Goal: Task Accomplishment & Management: Use online tool/utility

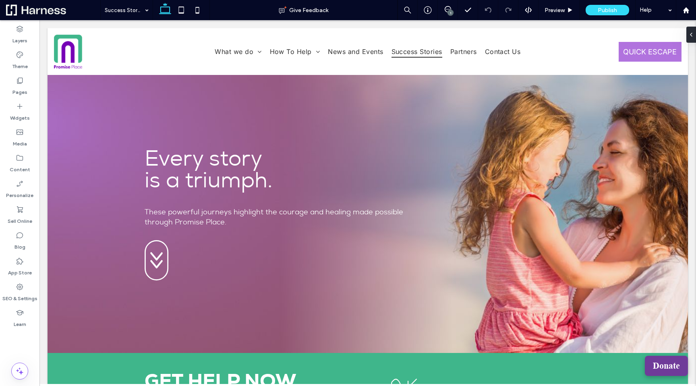
click at [669, 366] on span "Donate" at bounding box center [666, 365] width 27 height 10
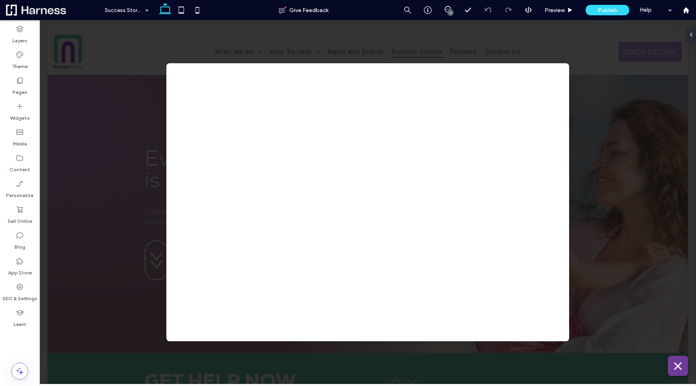
click at [681, 368] on icon at bounding box center [678, 366] width 8 height 8
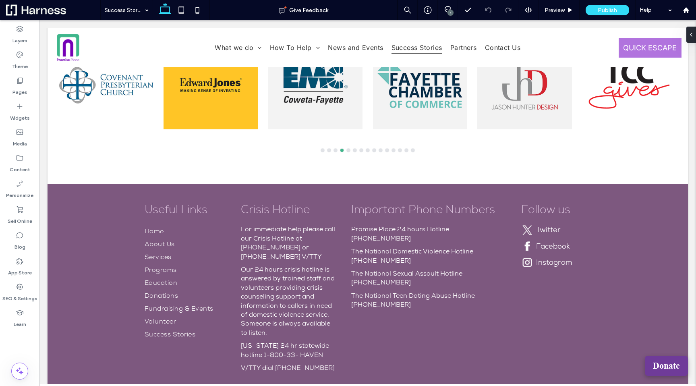
scroll to position [1556, 0]
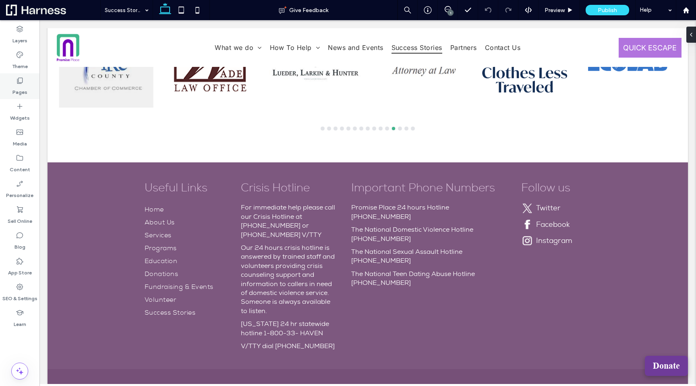
click at [19, 87] on label "Pages" at bounding box center [19, 90] width 15 height 11
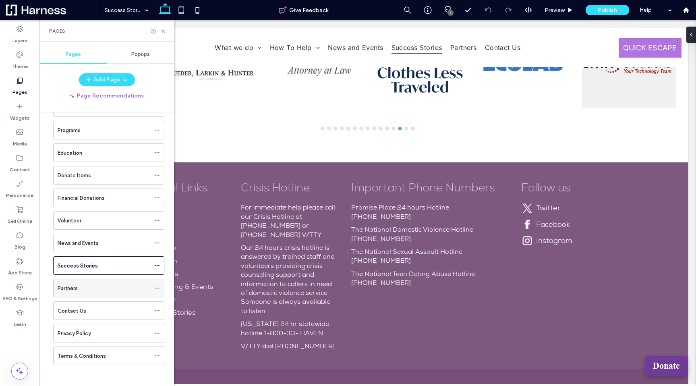
scroll to position [54, 0]
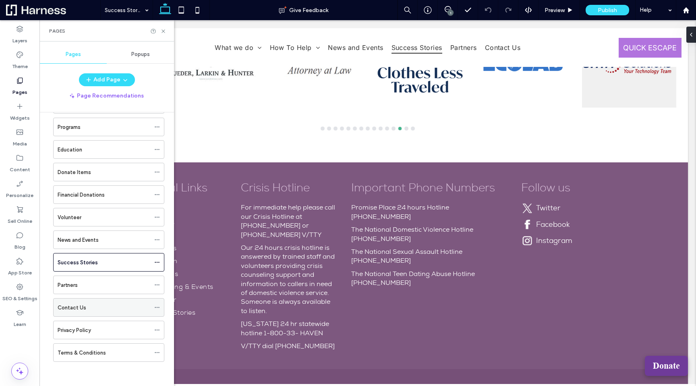
click at [100, 307] on div "Contact Us" at bounding box center [104, 307] width 93 height 8
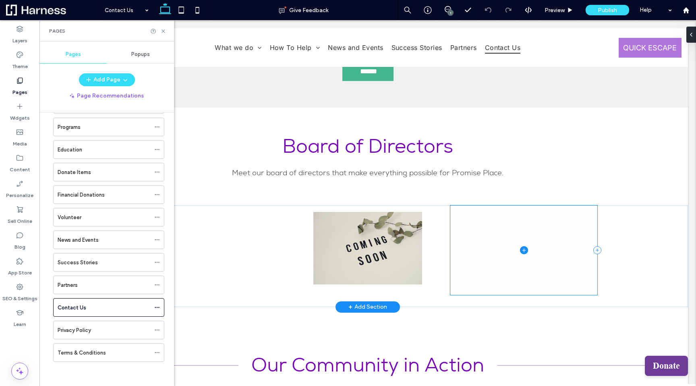
scroll to position [1037, 0]
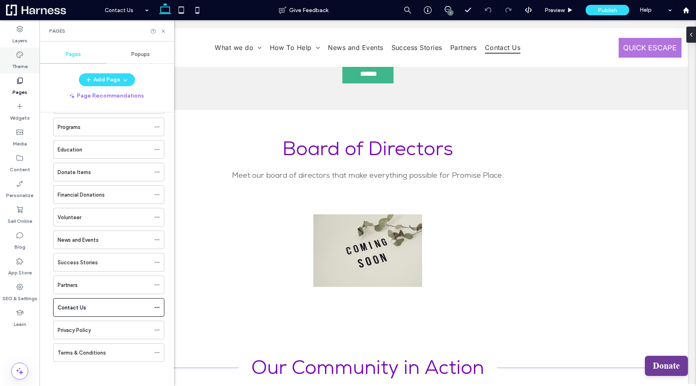
click at [20, 50] on div "Theme" at bounding box center [19, 61] width 39 height 26
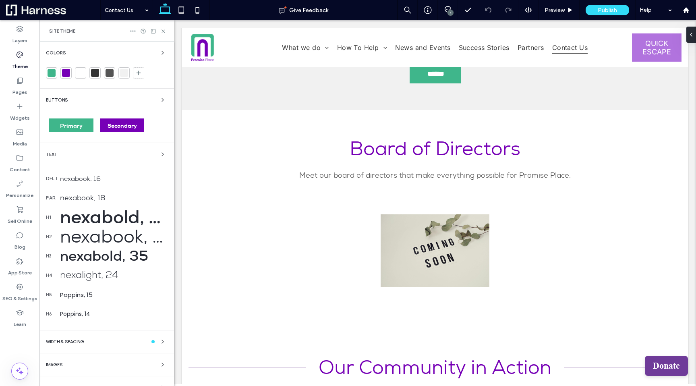
click at [68, 73] on div at bounding box center [66, 73] width 8 height 8
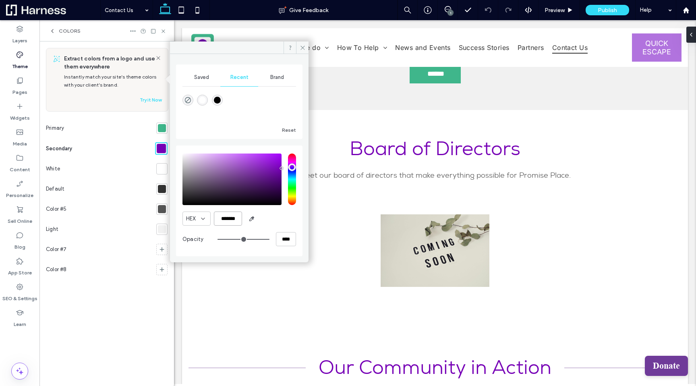
click at [226, 223] on input "*******" at bounding box center [228, 218] width 28 height 14
click at [302, 49] on icon at bounding box center [303, 48] width 6 height 6
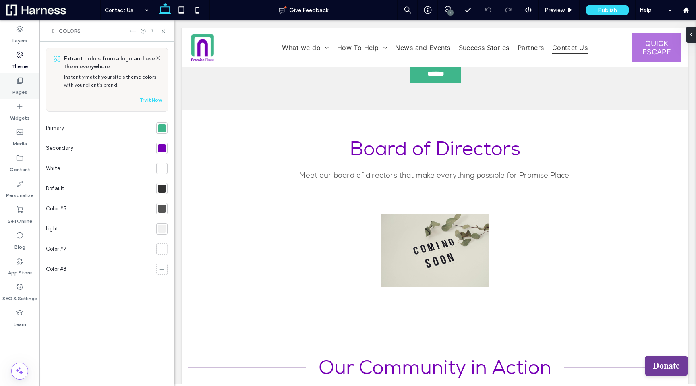
click at [19, 89] on label "Pages" at bounding box center [19, 90] width 15 height 11
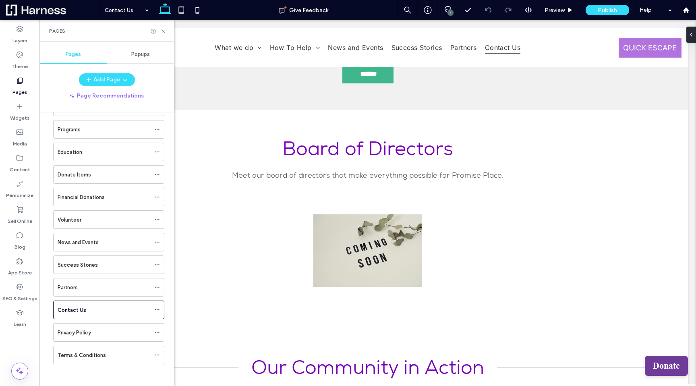
scroll to position [54, 0]
click at [88, 264] on label "Success Stories" at bounding box center [78, 262] width 40 height 14
click at [164, 33] on div at bounding box center [348, 193] width 696 height 386
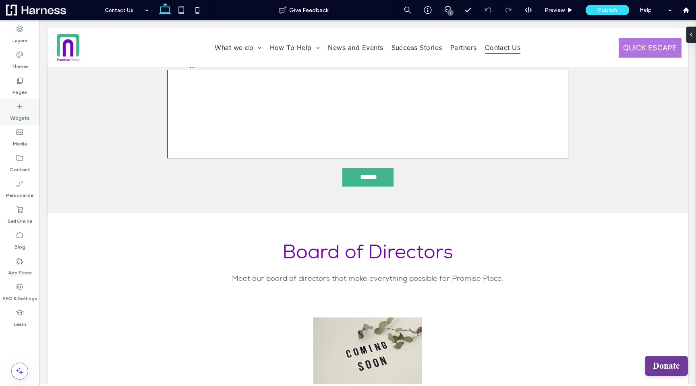
scroll to position [915, 0]
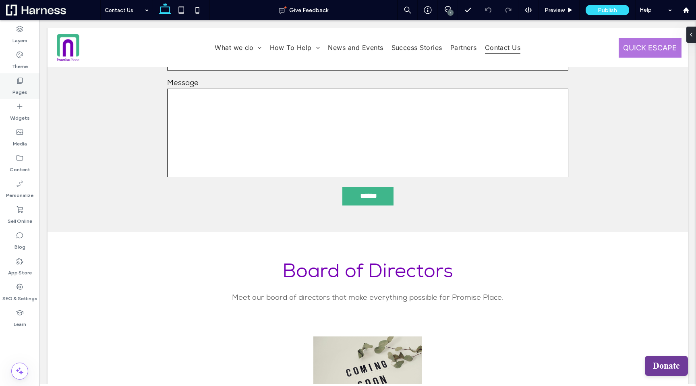
click at [12, 91] on div "Pages" at bounding box center [19, 86] width 39 height 26
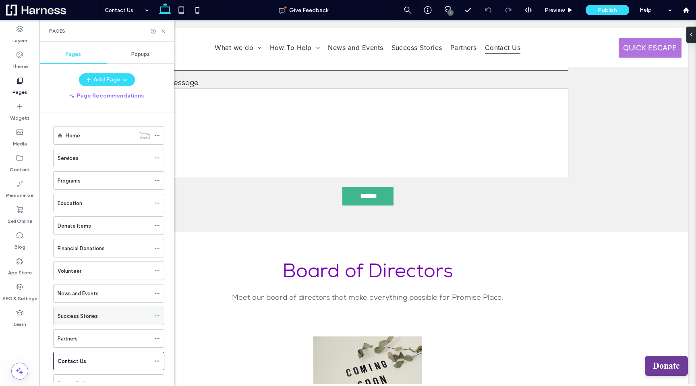
click at [98, 315] on div "Success Stories" at bounding box center [104, 316] width 93 height 8
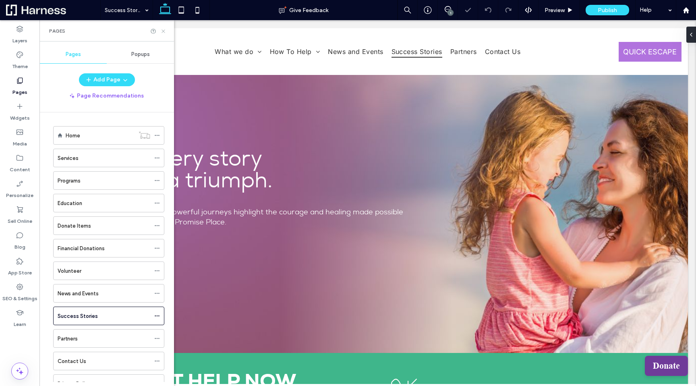
click at [162, 31] on icon at bounding box center [163, 31] width 6 height 6
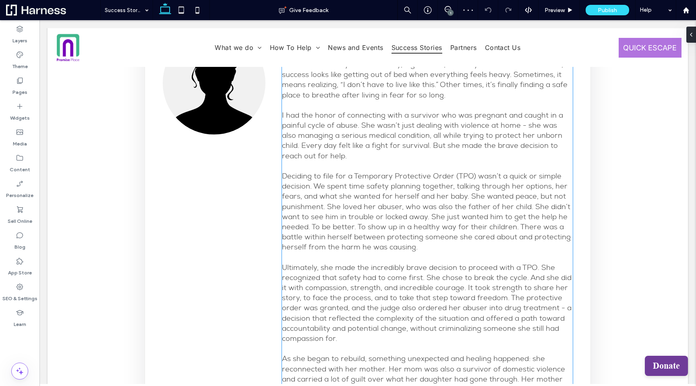
scroll to position [377, 0]
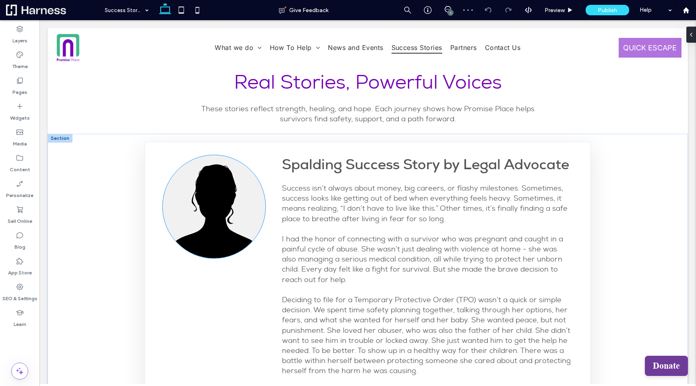
click at [221, 200] on img at bounding box center [214, 206] width 103 height 103
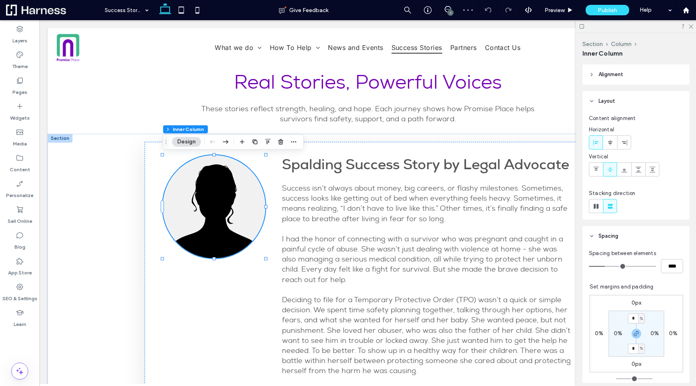
click at [221, 200] on img at bounding box center [214, 206] width 103 height 103
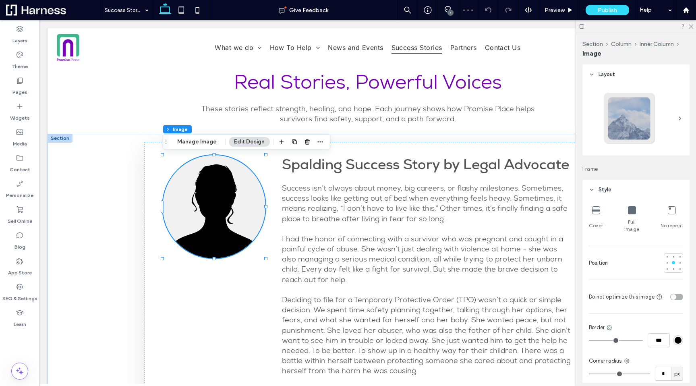
type input "**"
click at [221, 200] on div at bounding box center [214, 206] width 103 height 103
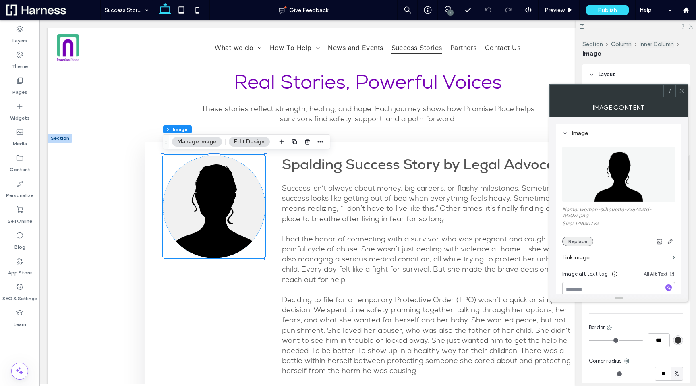
click at [583, 241] on button "Replace" at bounding box center [577, 241] width 31 height 10
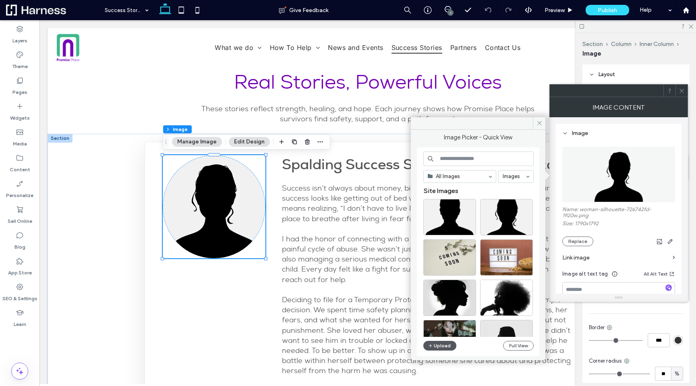
click at [438, 345] on button "Upload" at bounding box center [439, 346] width 33 height 10
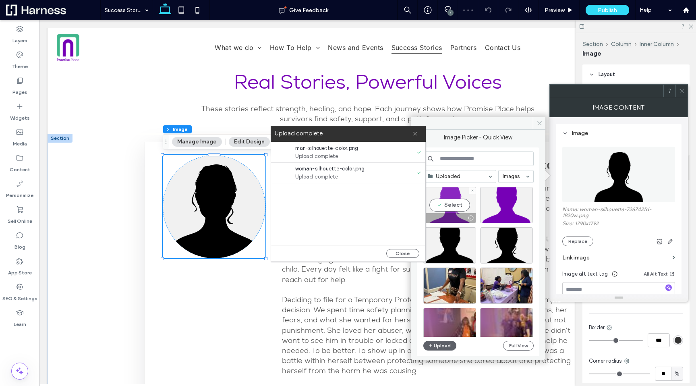
click at [454, 204] on div "Select" at bounding box center [449, 205] width 53 height 36
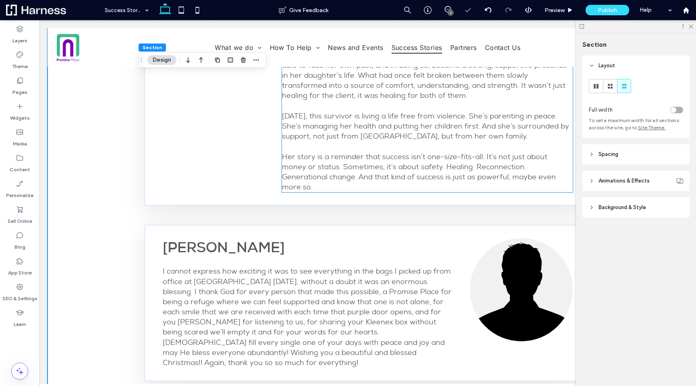
scroll to position [965, 0]
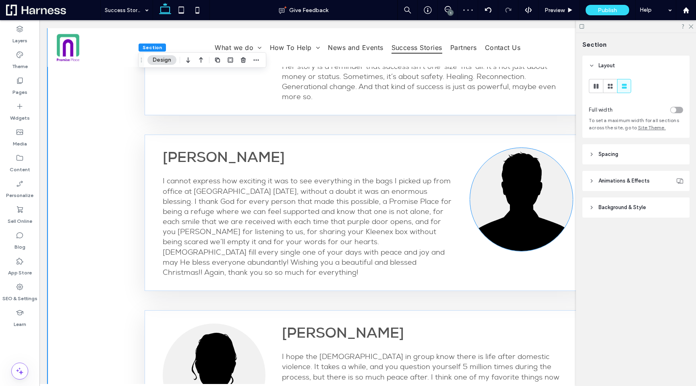
click at [522, 182] on img at bounding box center [521, 199] width 103 height 103
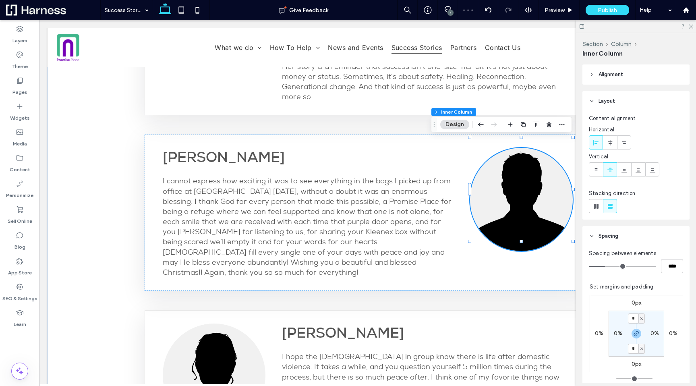
click at [518, 185] on img at bounding box center [521, 199] width 103 height 103
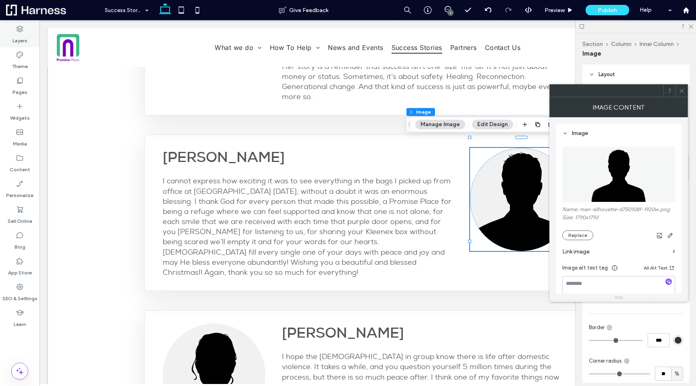
click at [18, 28] on use at bounding box center [20, 29] width 6 height 6
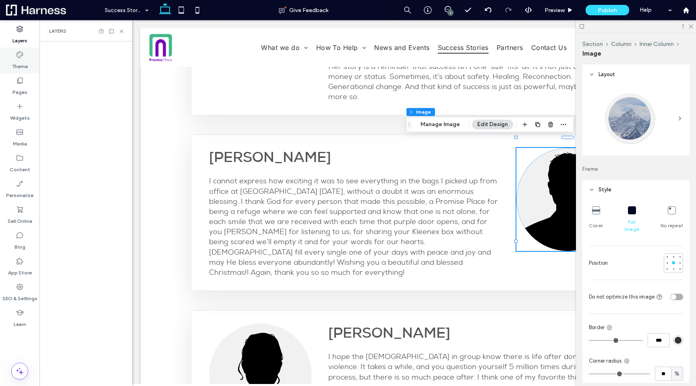
click at [19, 55] on icon at bounding box center [20, 55] width 8 height 8
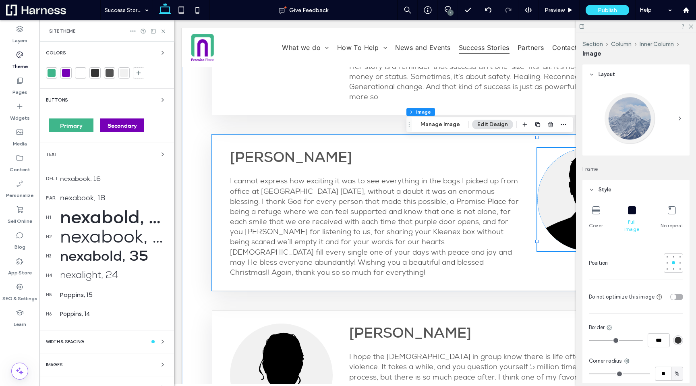
scroll to position [444, 0]
click at [49, 72] on div at bounding box center [52, 73] width 8 height 8
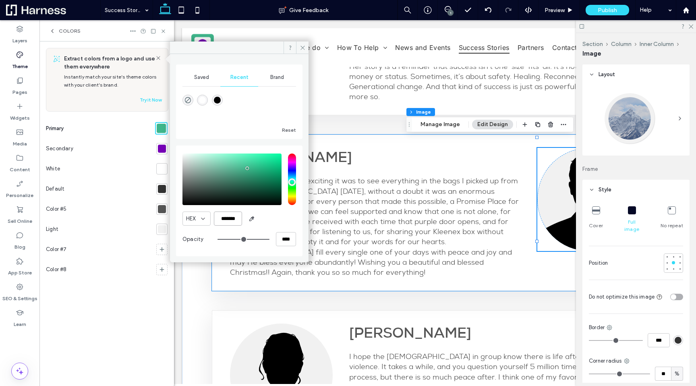
click at [232, 217] on input "*******" at bounding box center [228, 218] width 28 height 14
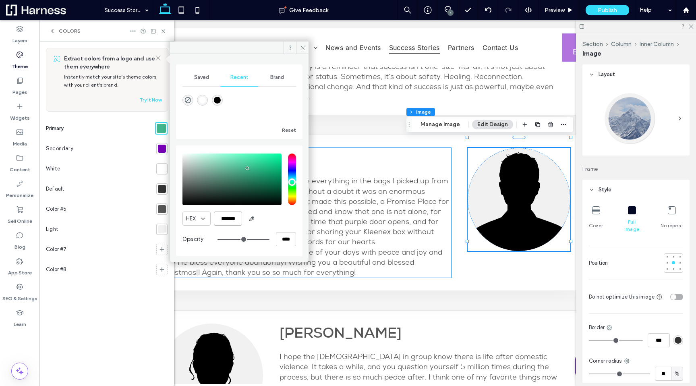
scroll to position [0, 120]
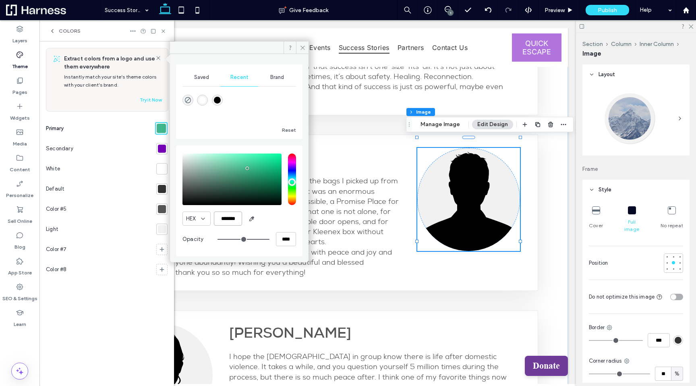
click at [483, 187] on img at bounding box center [468, 199] width 103 height 103
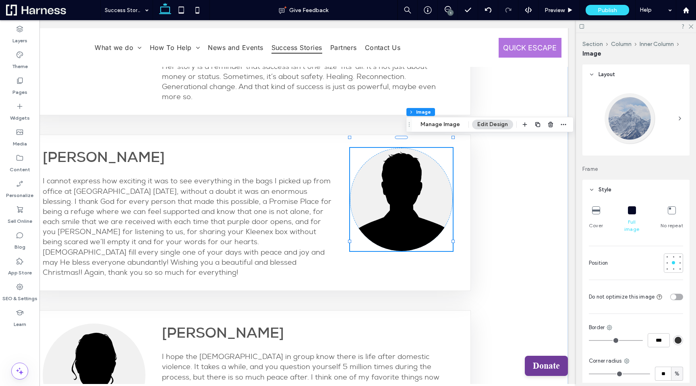
click at [425, 187] on div "Jane Doe I cannot express how exciting it was to see everything in the bags I p…" at bounding box center [248, 213] width 446 height 156
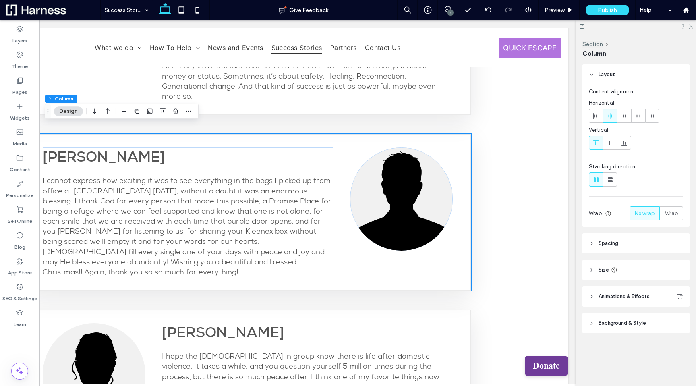
scroll to position [965, 0]
click at [396, 175] on img at bounding box center [401, 199] width 103 height 103
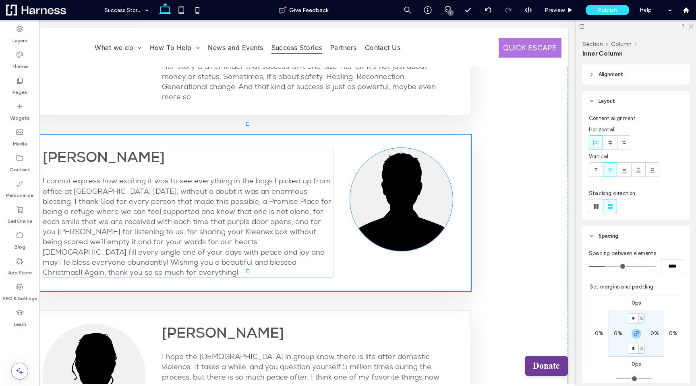
type input "***"
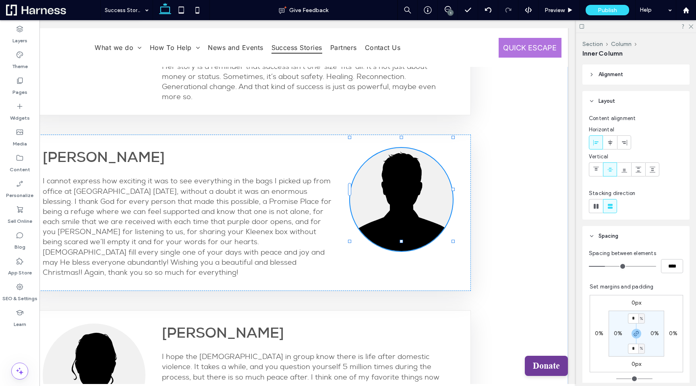
click at [396, 175] on img at bounding box center [401, 199] width 103 height 103
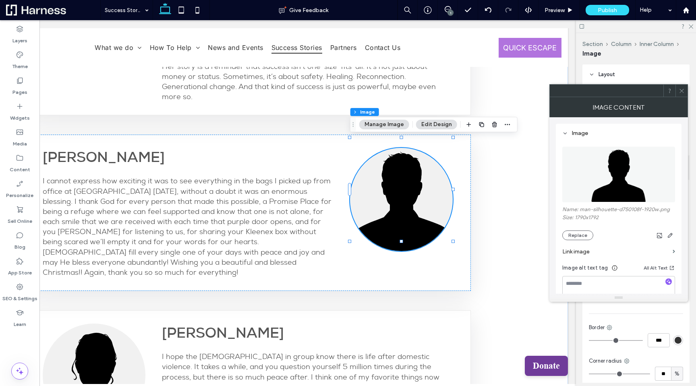
click at [396, 175] on div at bounding box center [401, 199] width 103 height 103
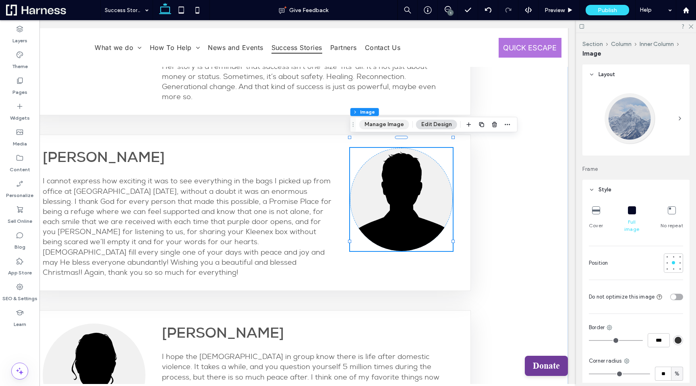
click at [393, 124] on button "Manage Image" at bounding box center [384, 125] width 50 height 10
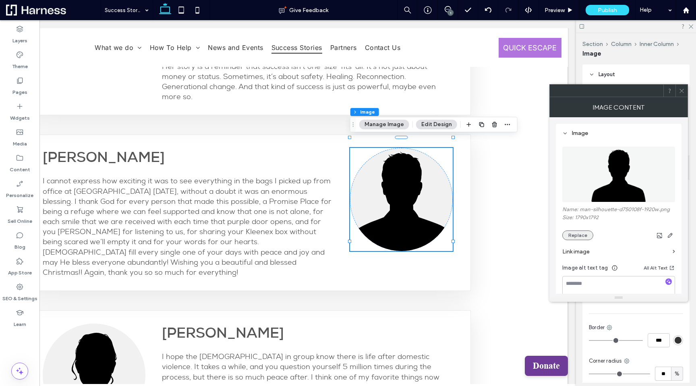
click at [571, 235] on button "Replace" at bounding box center [577, 235] width 31 height 10
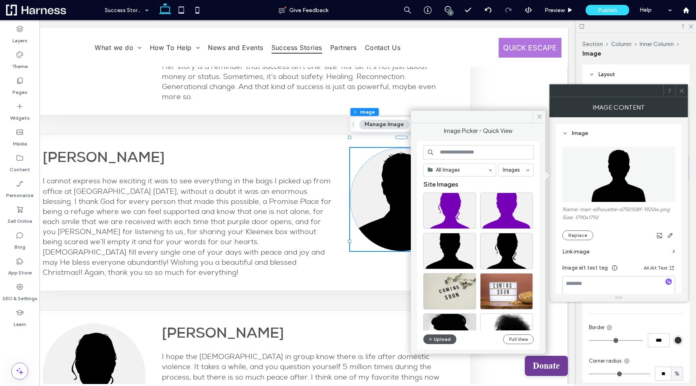
click at [437, 341] on button "Upload" at bounding box center [439, 339] width 33 height 10
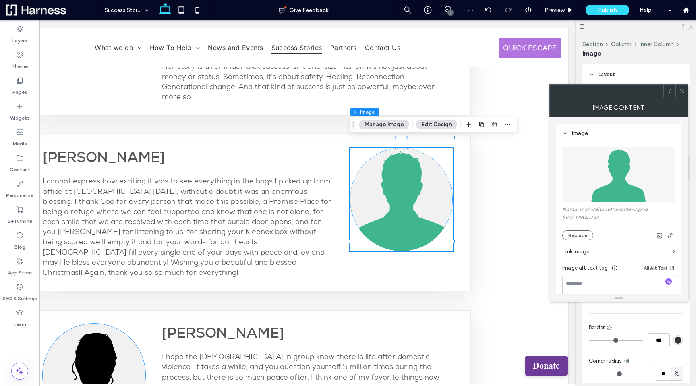
click at [95, 340] on img at bounding box center [94, 374] width 103 height 103
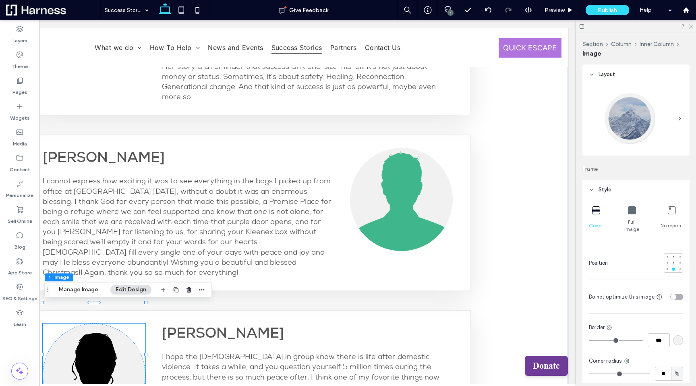
click at [91, 283] on div "Section Column Inner Column Image Manage Image Edit Design" at bounding box center [128, 289] width 168 height 15
click at [85, 288] on button "Manage Image" at bounding box center [79, 290] width 50 height 10
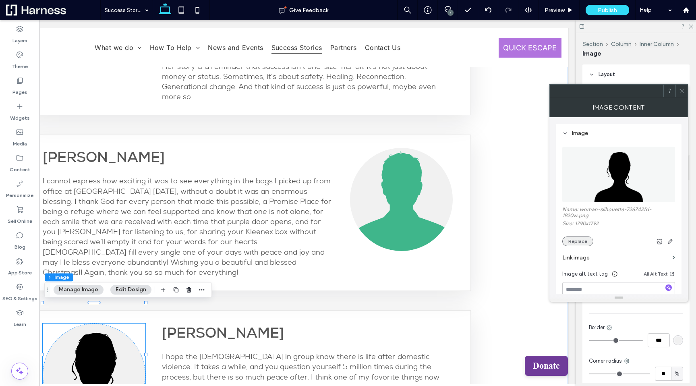
click at [585, 244] on button "Replace" at bounding box center [577, 241] width 31 height 10
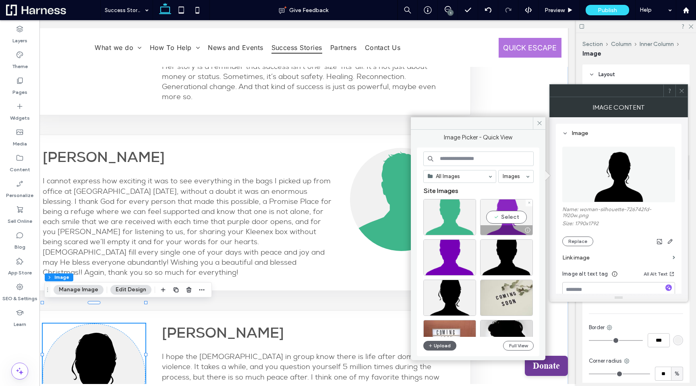
click at [508, 216] on div "Select" at bounding box center [506, 217] width 53 height 36
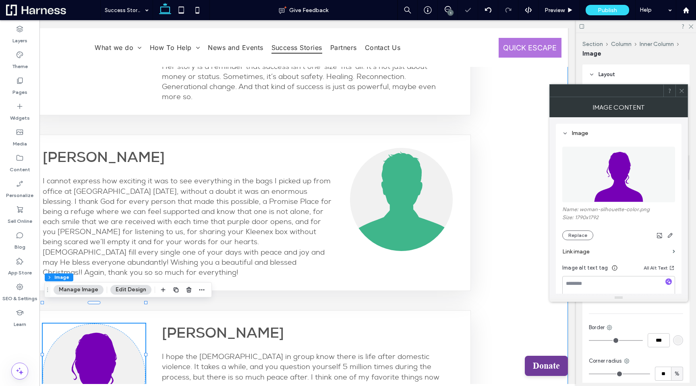
click at [518, 217] on div "Spalding Success Story by Legal Advocate Success isn’t always about money, big …" at bounding box center [248, 30] width 640 height 970
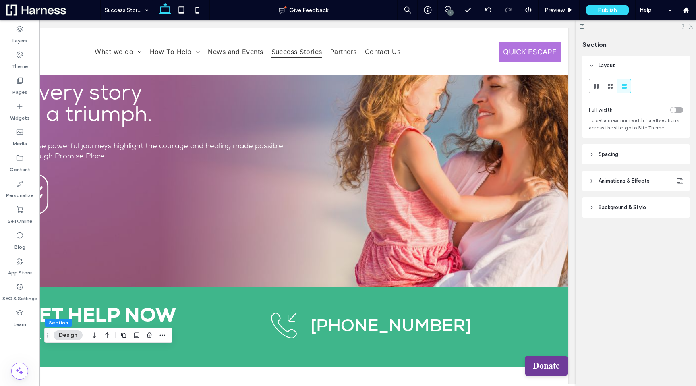
scroll to position [0, 0]
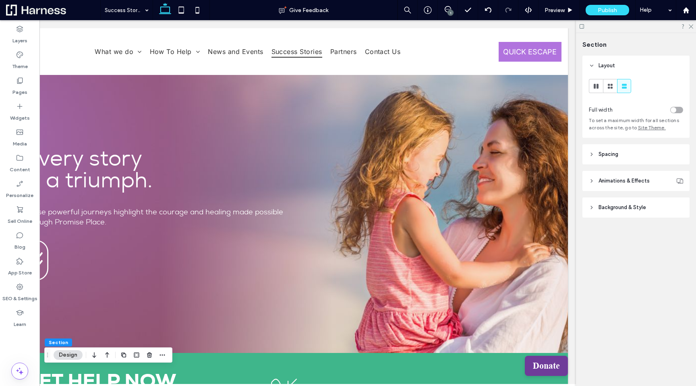
click at [692, 29] on div at bounding box center [636, 26] width 120 height 12
click at [692, 25] on icon at bounding box center [690, 25] width 5 height 5
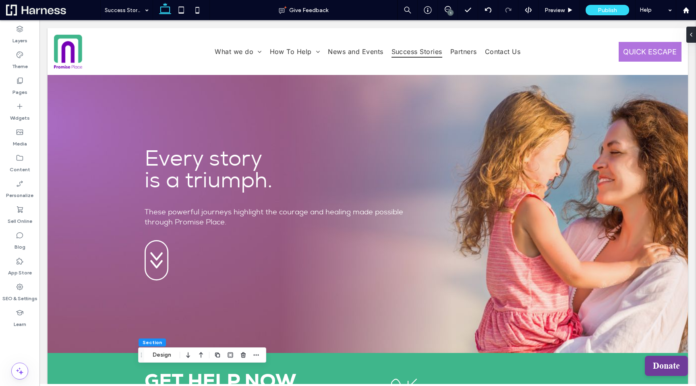
click at [36, 6] on span at bounding box center [53, 10] width 94 height 16
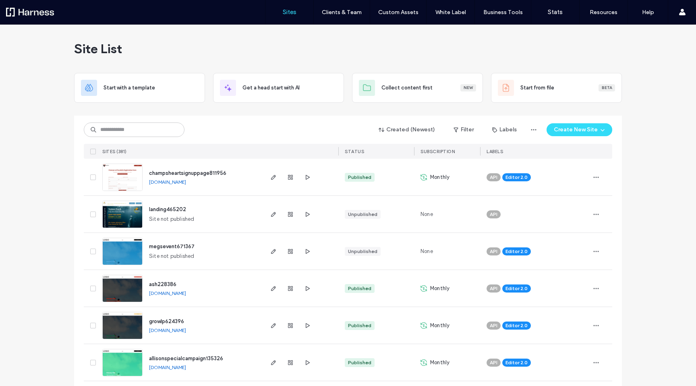
click at [34, 10] on div at bounding box center [51, 12] width 91 height 13
click at [17, 12] on div at bounding box center [51, 12] width 91 height 13
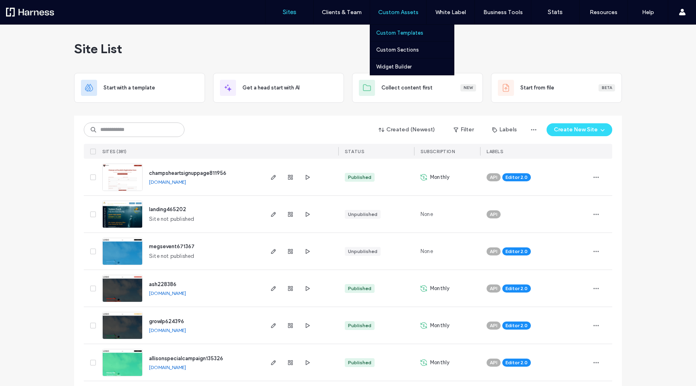
click at [398, 33] on label "Custom Templates" at bounding box center [399, 33] width 47 height 6
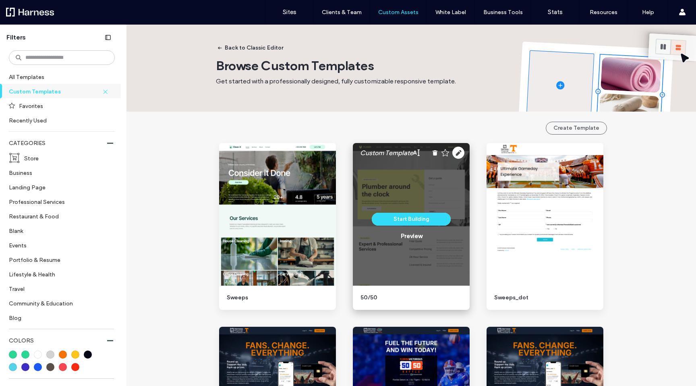
click at [441, 306] on div "Start Building Preview" at bounding box center [411, 226] width 117 height 167
